Goal: Transaction & Acquisition: Purchase product/service

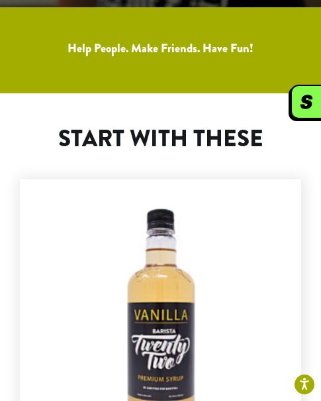
scroll to position [662, 0]
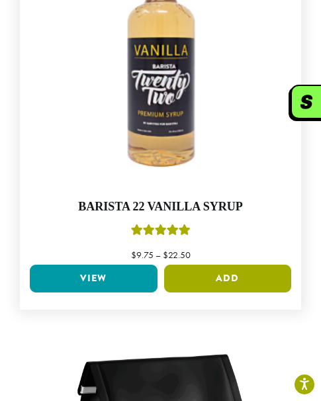
click at [217, 277] on button "Add" at bounding box center [228, 279] width 128 height 28
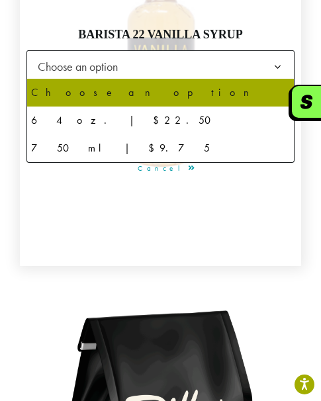
click at [153, 64] on span "Choose an option" at bounding box center [160, 66] width 268 height 32
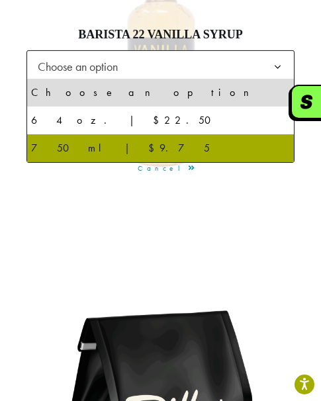
select select "******"
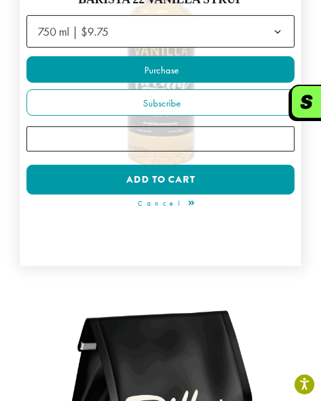
type input "*"
click at [280, 136] on input "*" at bounding box center [160, 138] width 268 height 25
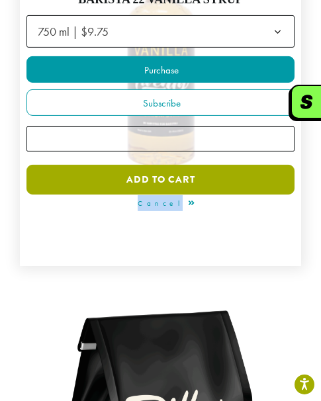
drag, startPoint x: 220, startPoint y: 199, endPoint x: 207, endPoint y: 169, distance: 32.3
click at [207, 169] on div "**********" at bounding box center [160, 103] width 268 height 221
click at [207, 169] on button "Add to cart" at bounding box center [160, 180] width 268 height 30
click at [175, 182] on button "Add to cart" at bounding box center [160, 180] width 268 height 30
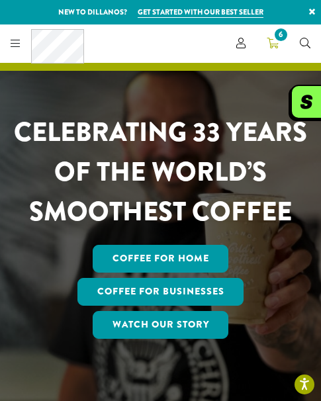
click at [281, 45] on link "6" at bounding box center [272, 43] width 33 height 22
